Goal: Task Accomplishment & Management: Manage account settings

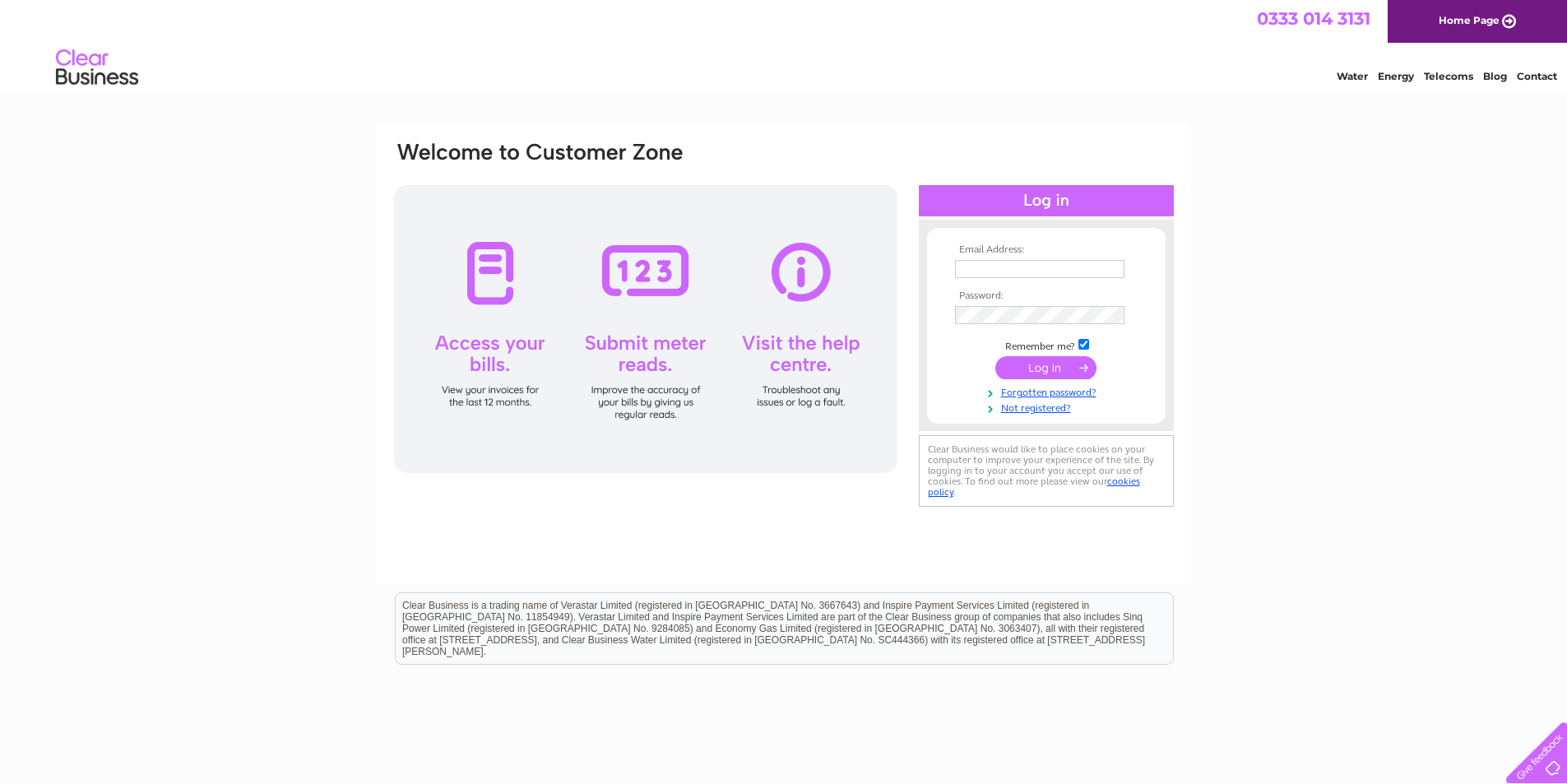
type input "toyworld94@gmail.com"
click at [1057, 372] on input "submit" at bounding box center [1046, 368] width 101 height 23
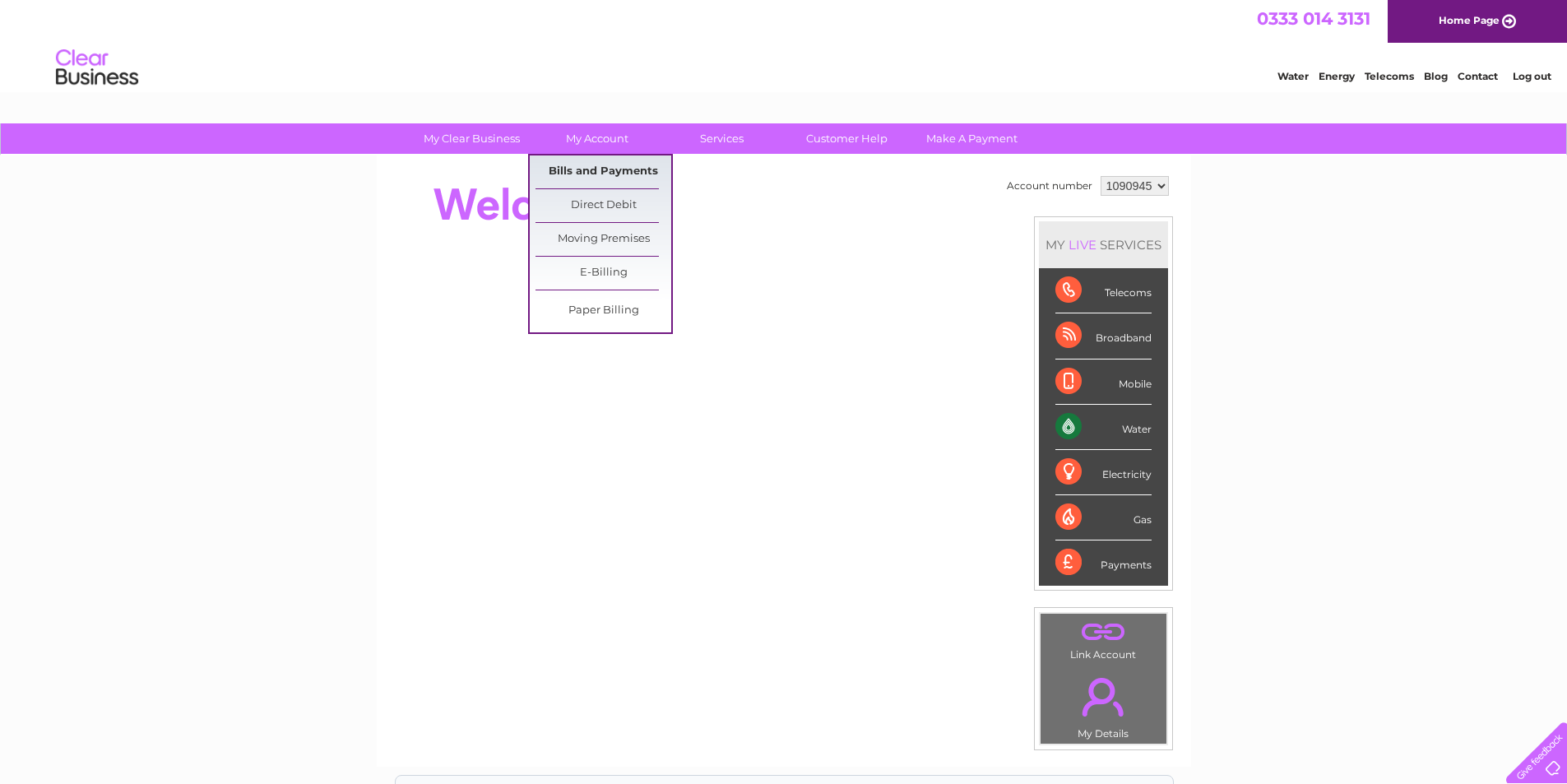
click at [605, 172] on link "Bills and Payments" at bounding box center [603, 172] width 135 height 33
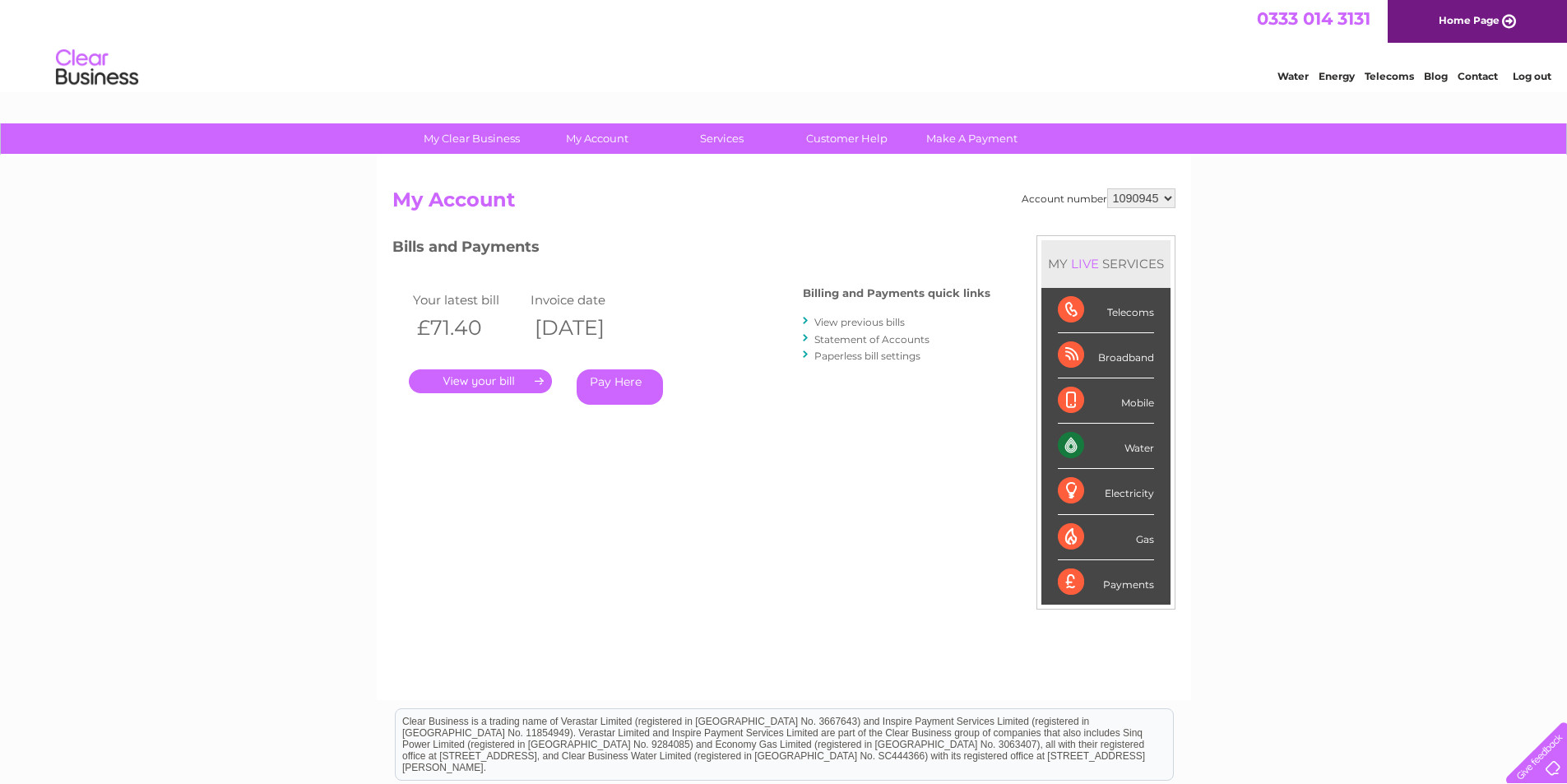
click at [519, 384] on link "." at bounding box center [480, 382] width 143 height 24
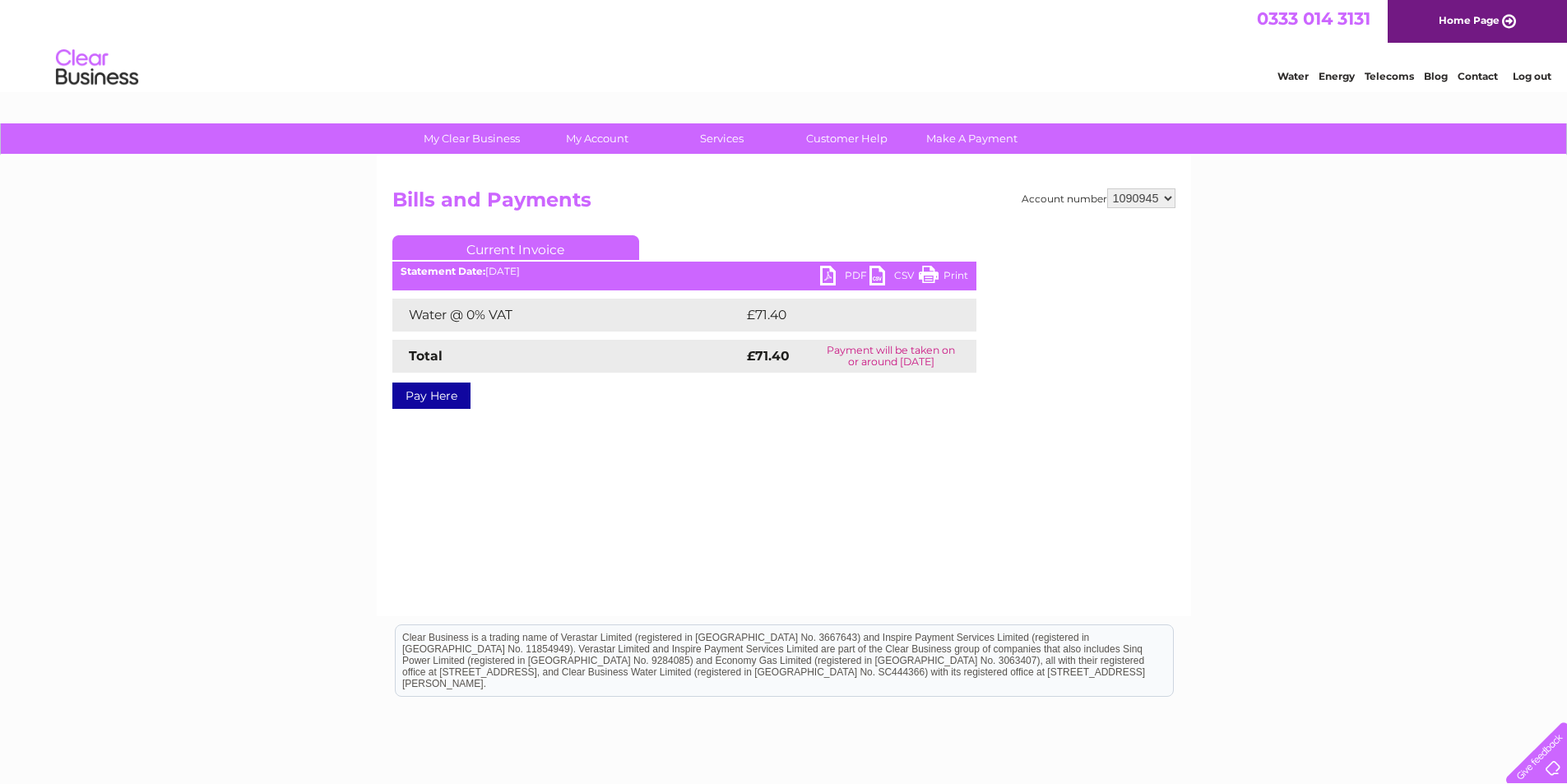
click at [834, 280] on link "PDF" at bounding box center [844, 278] width 49 height 24
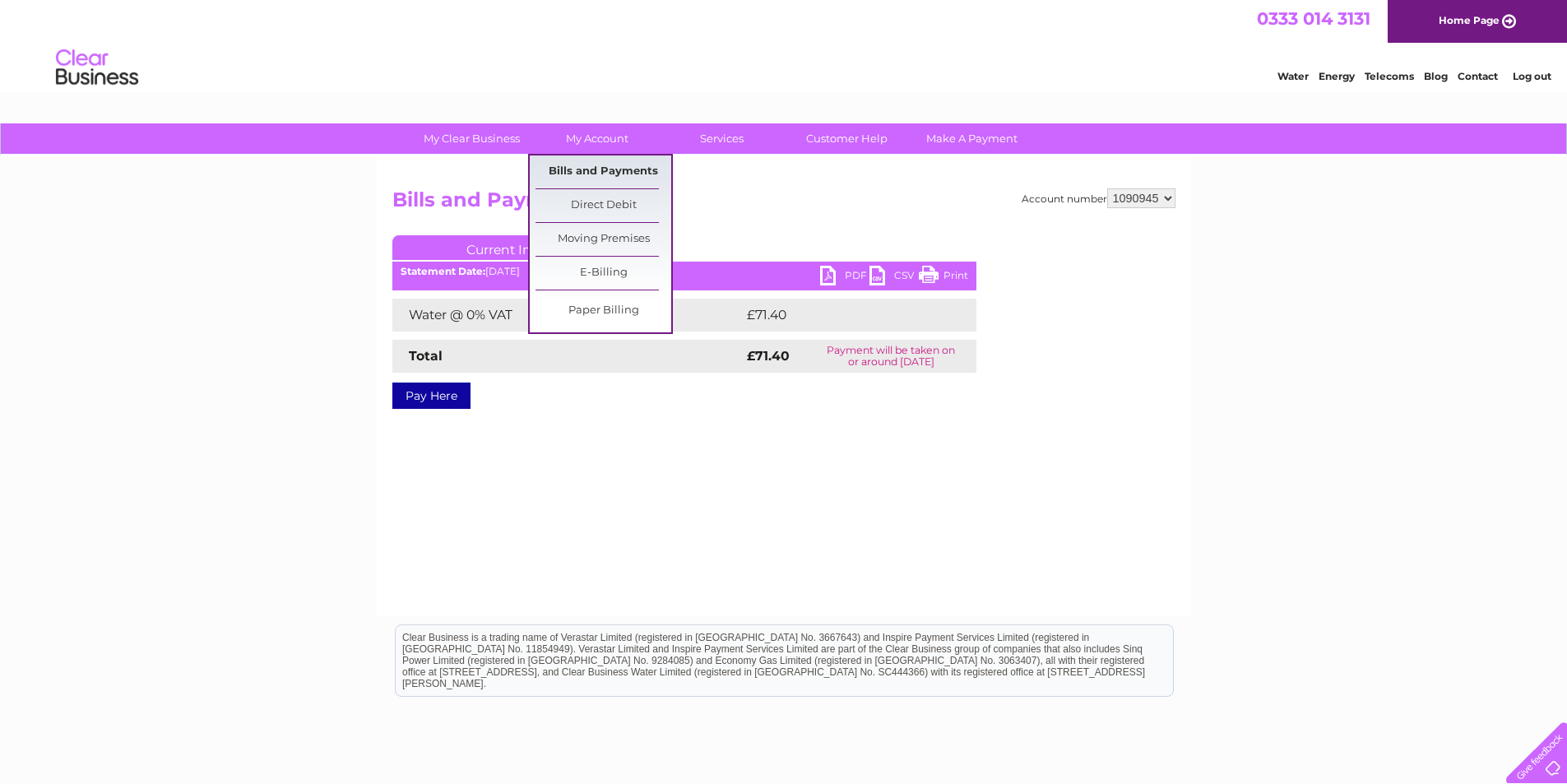
click at [604, 168] on link "Bills and Payments" at bounding box center [603, 172] width 135 height 33
click at [602, 173] on link "Bills and Payments" at bounding box center [603, 172] width 135 height 33
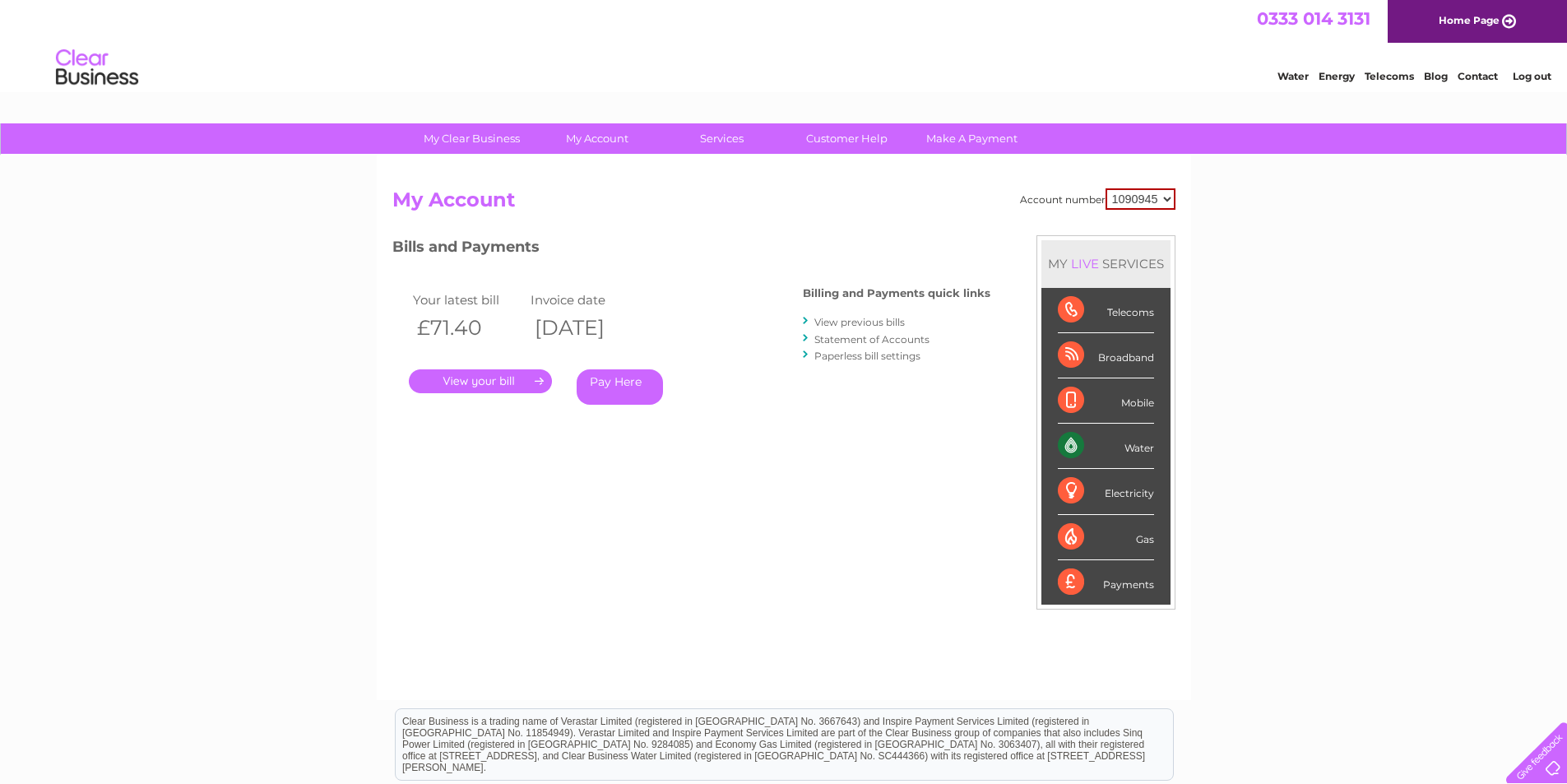
click at [855, 323] on link "View previous bills" at bounding box center [859, 321] width 91 height 12
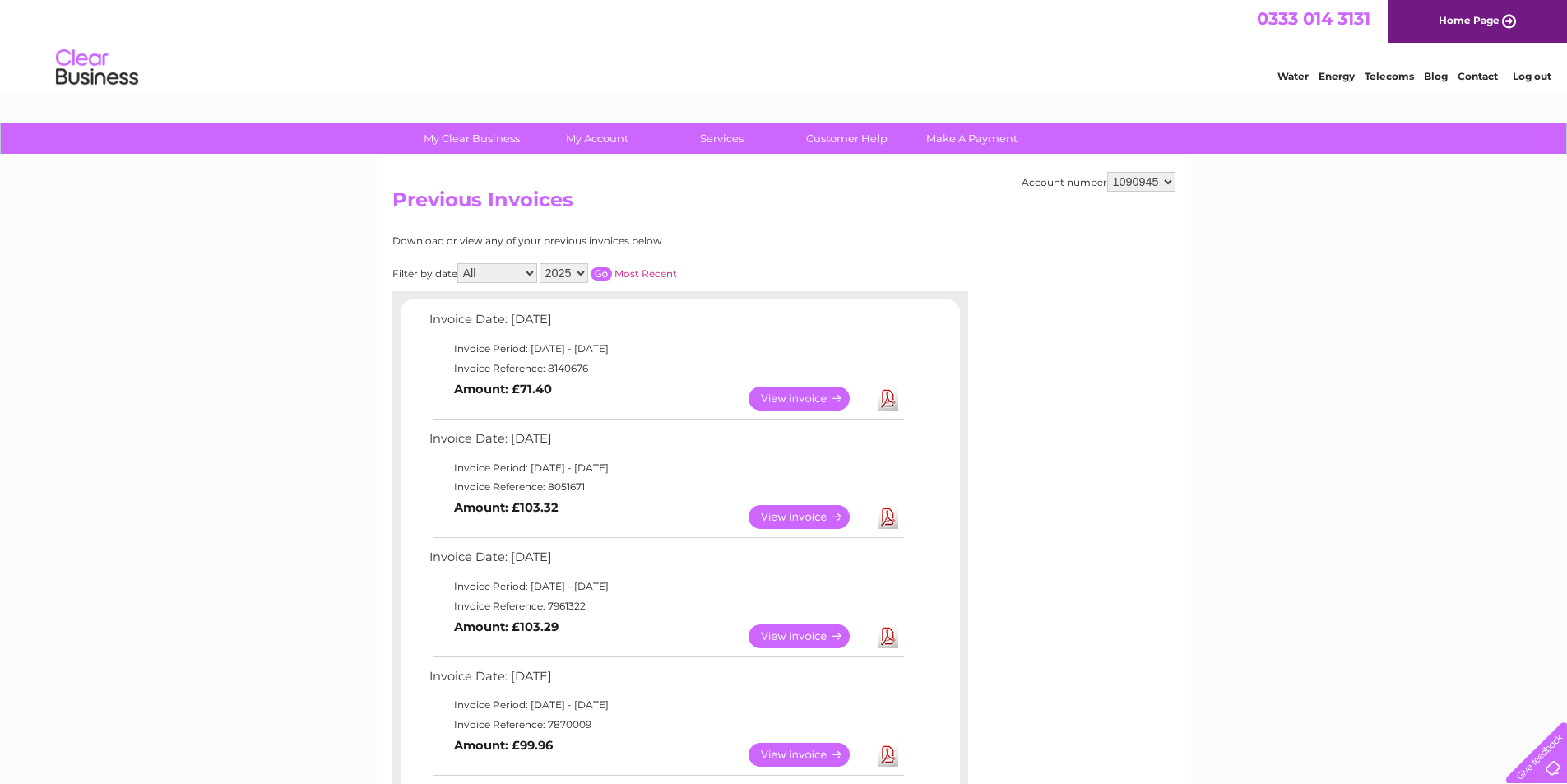
click at [1521, 87] on div "Water Energy Telecoms Blog Contact Log out" at bounding box center [784, 69] width 1567 height 53
click at [1538, 73] on link "Log out" at bounding box center [1532, 76] width 38 height 12
